Goal: Navigation & Orientation: Go to known website

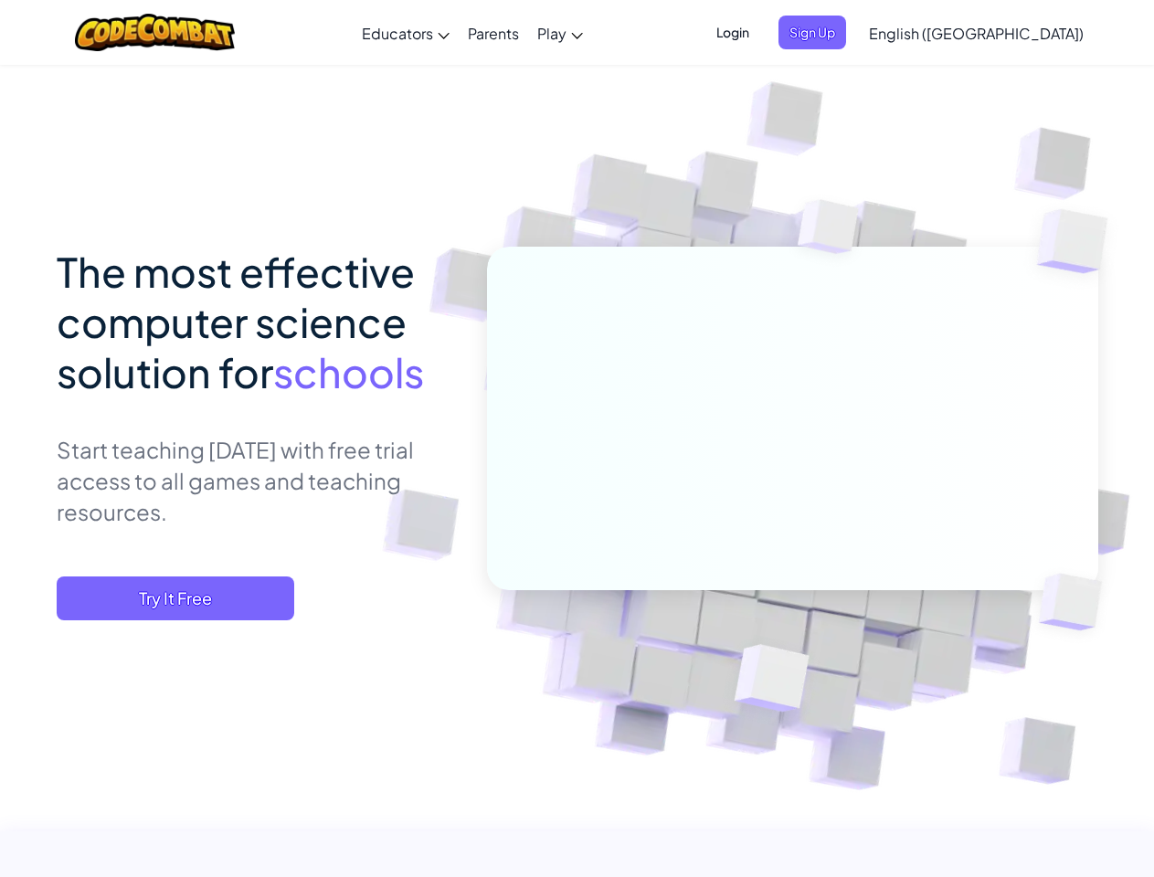
click at [760, 32] on span "Login" at bounding box center [732, 33] width 55 height 34
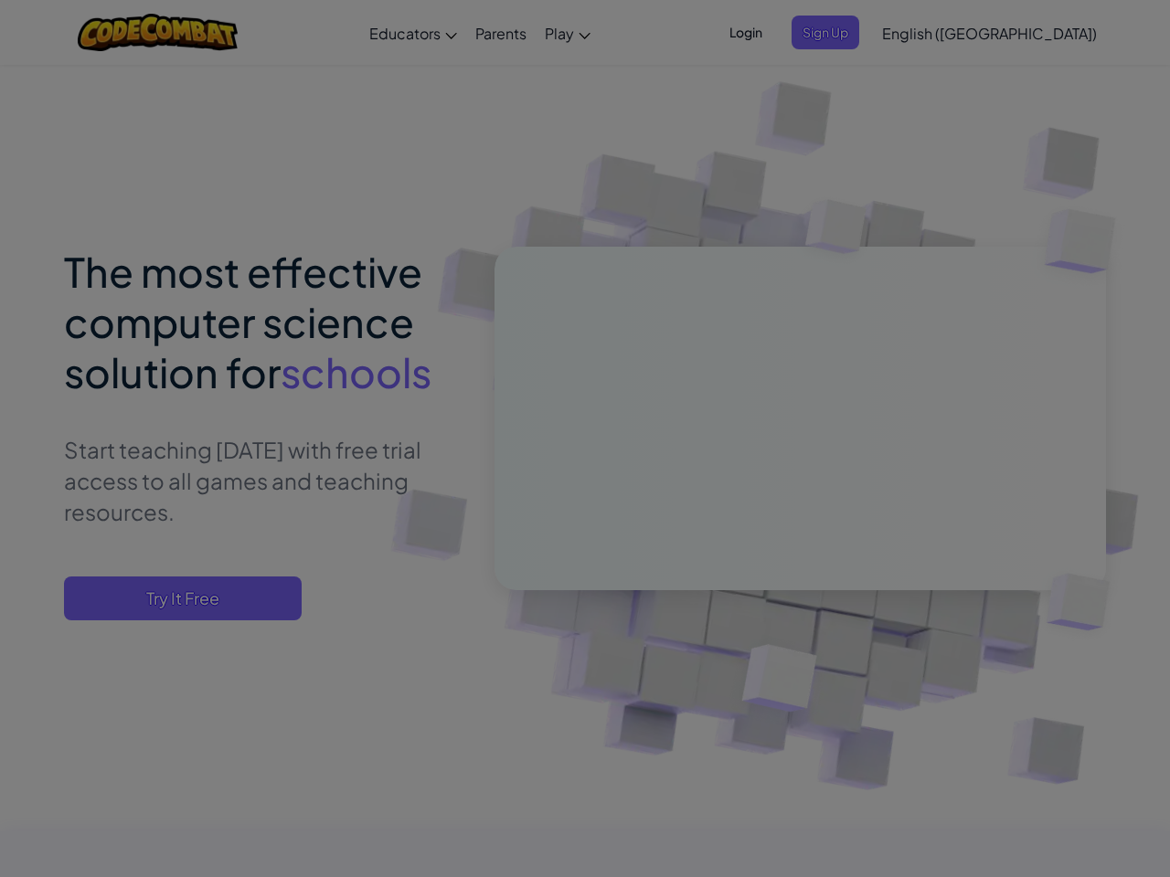
click at [842, 32] on div at bounding box center [585, 438] width 1170 height 877
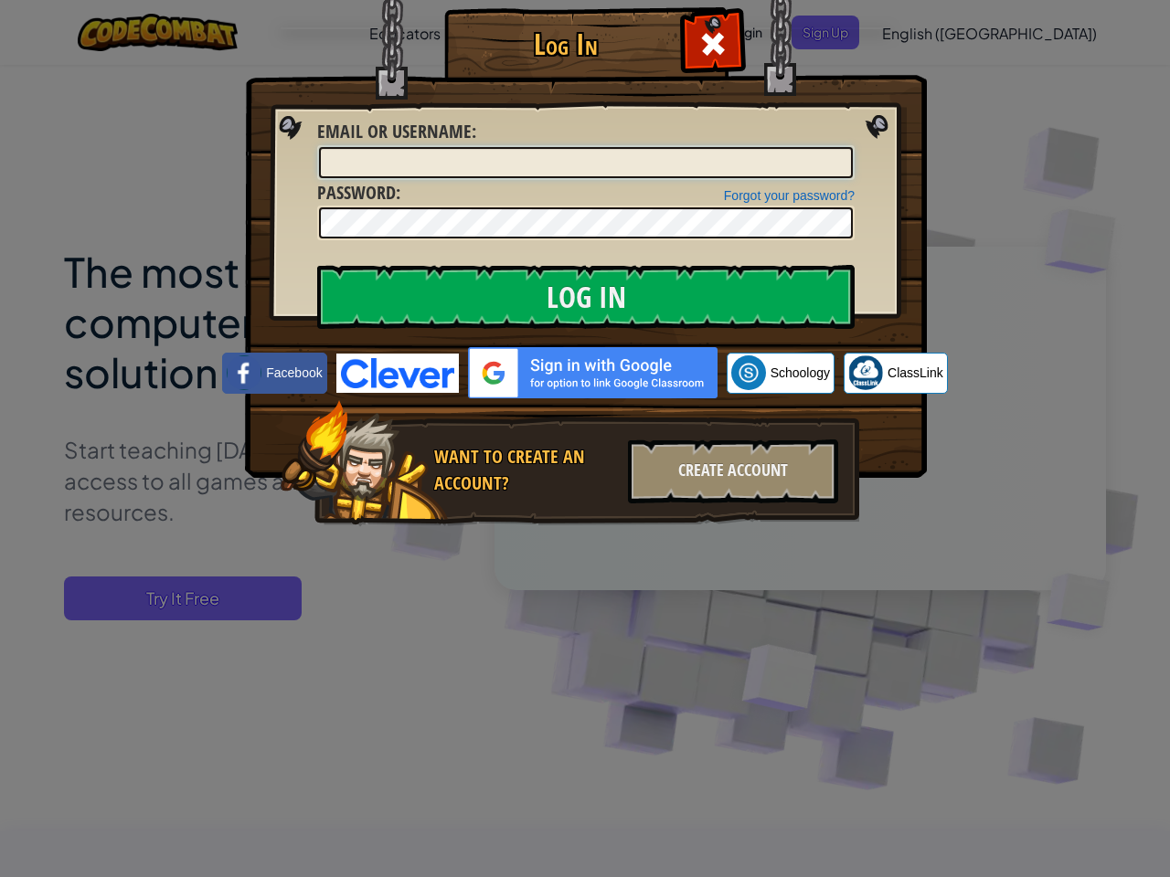
click at [924, 32] on div "Log In Unknown Error Email or Username : Forgot your password? Password : Log I…" at bounding box center [585, 438] width 1170 height 877
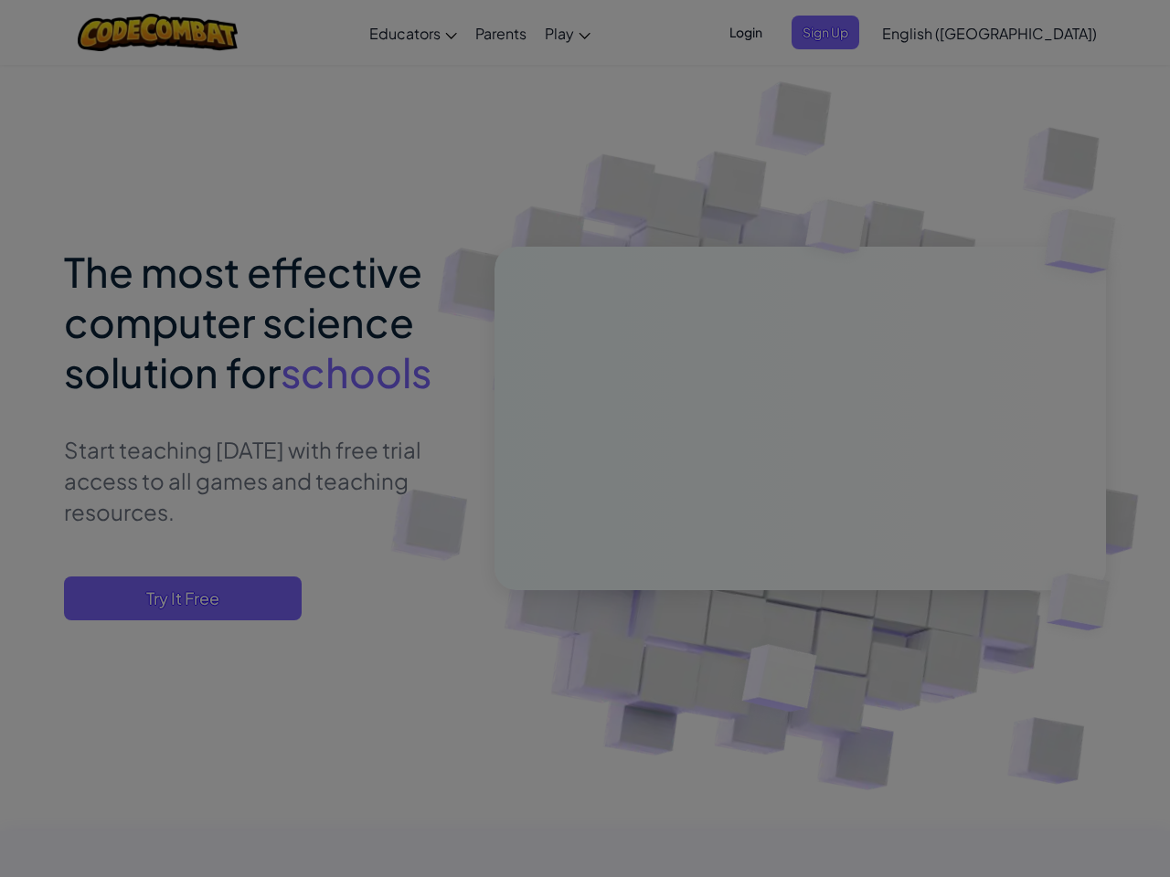
click at [924, 32] on div "Log In Unknown Error Email or Username : Forgot your password? Password : Log I…" at bounding box center [585, 438] width 1170 height 877
click at [1022, 33] on div at bounding box center [585, 438] width 1170 height 877
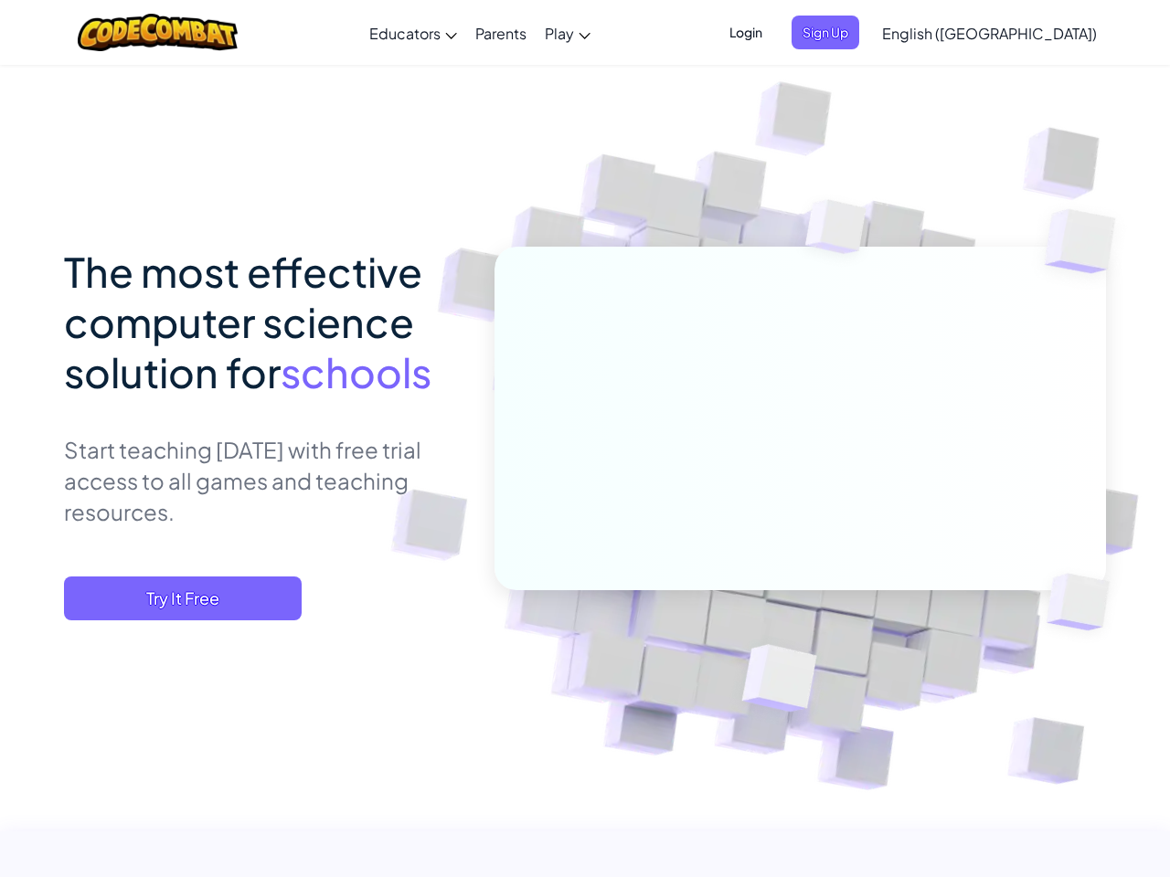
click at [175, 598] on span "Try It Free" at bounding box center [183, 599] width 238 height 44
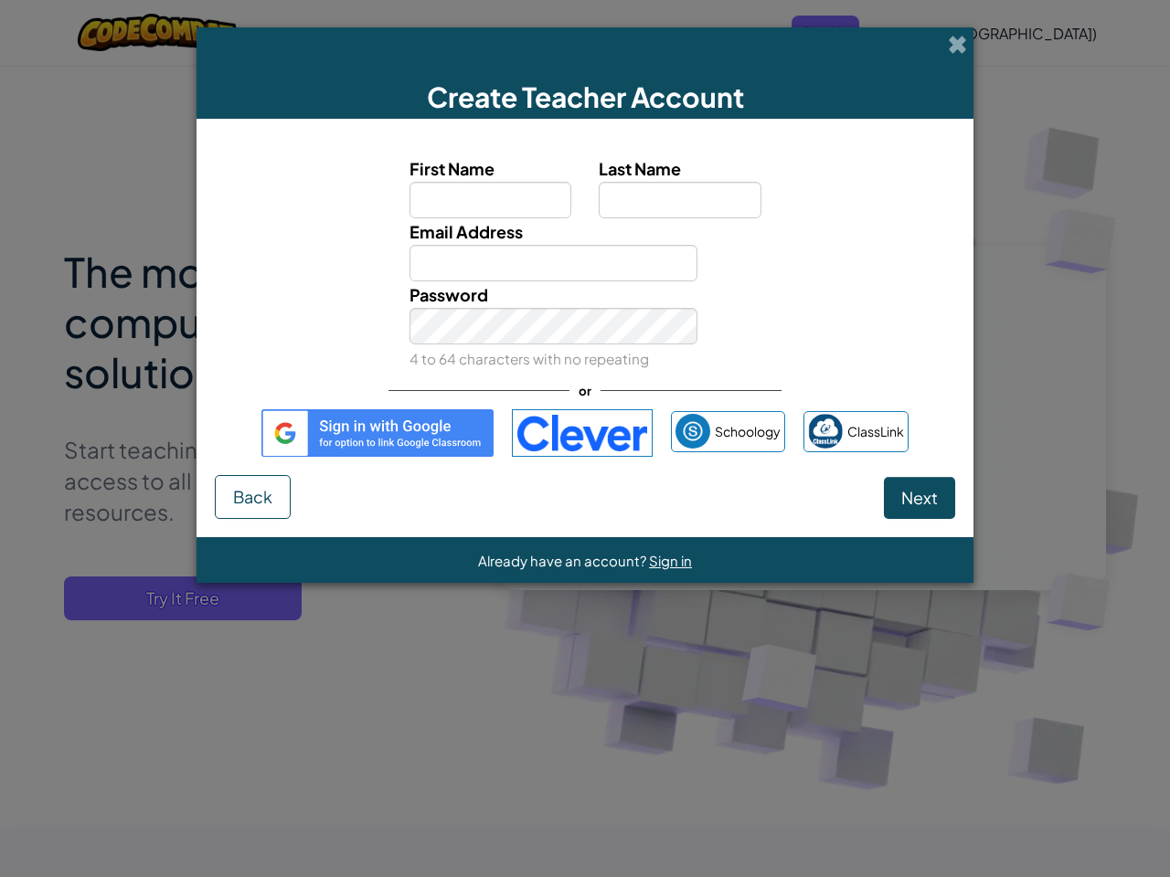
click at [175, 598] on div "Create Teacher Account First Name Last Name Email Address Password 4 to 64 char…" at bounding box center [585, 438] width 1170 height 877
